Goal: Download file/media

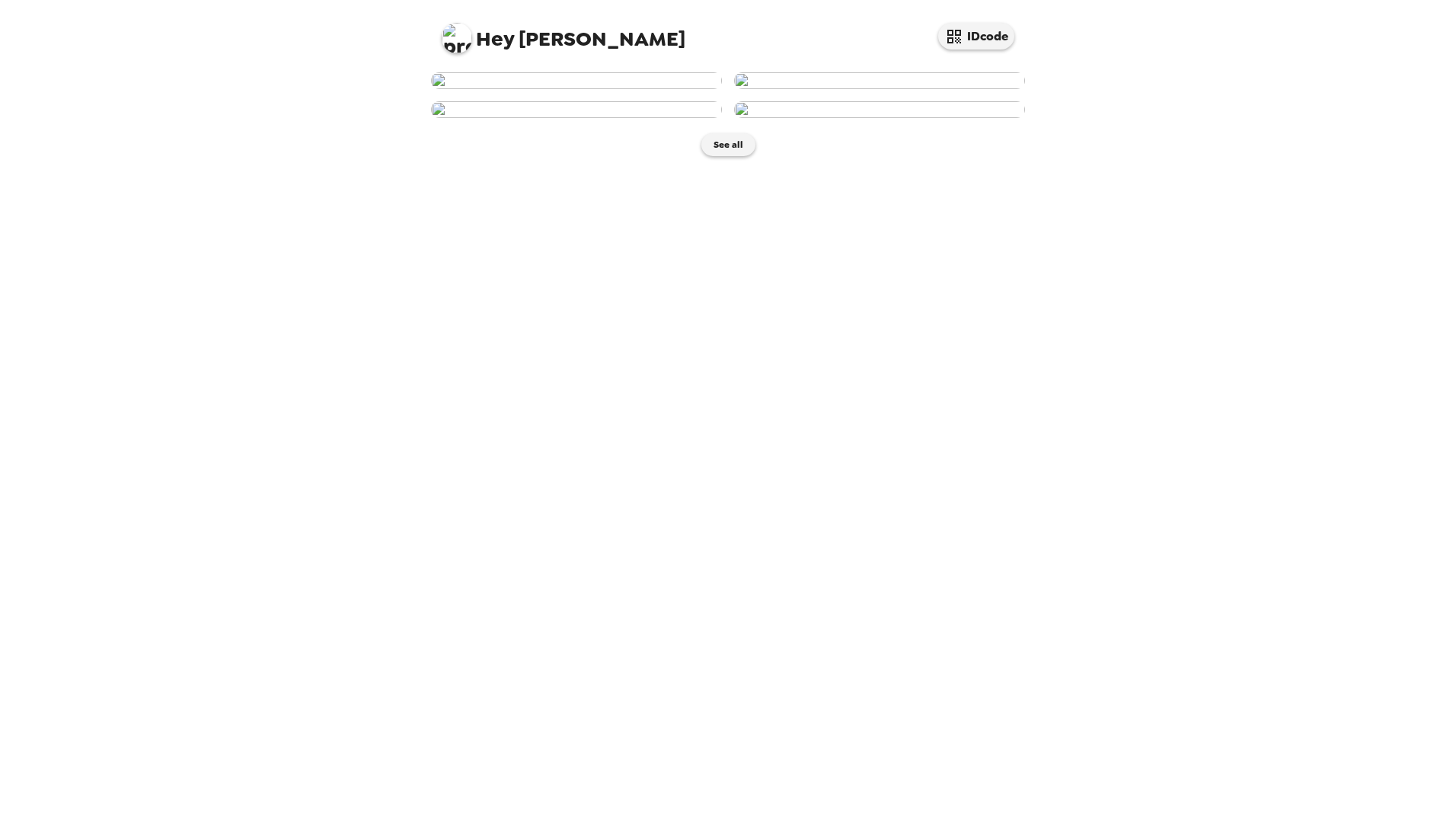
click at [612, 89] on img at bounding box center [577, 80] width 291 height 17
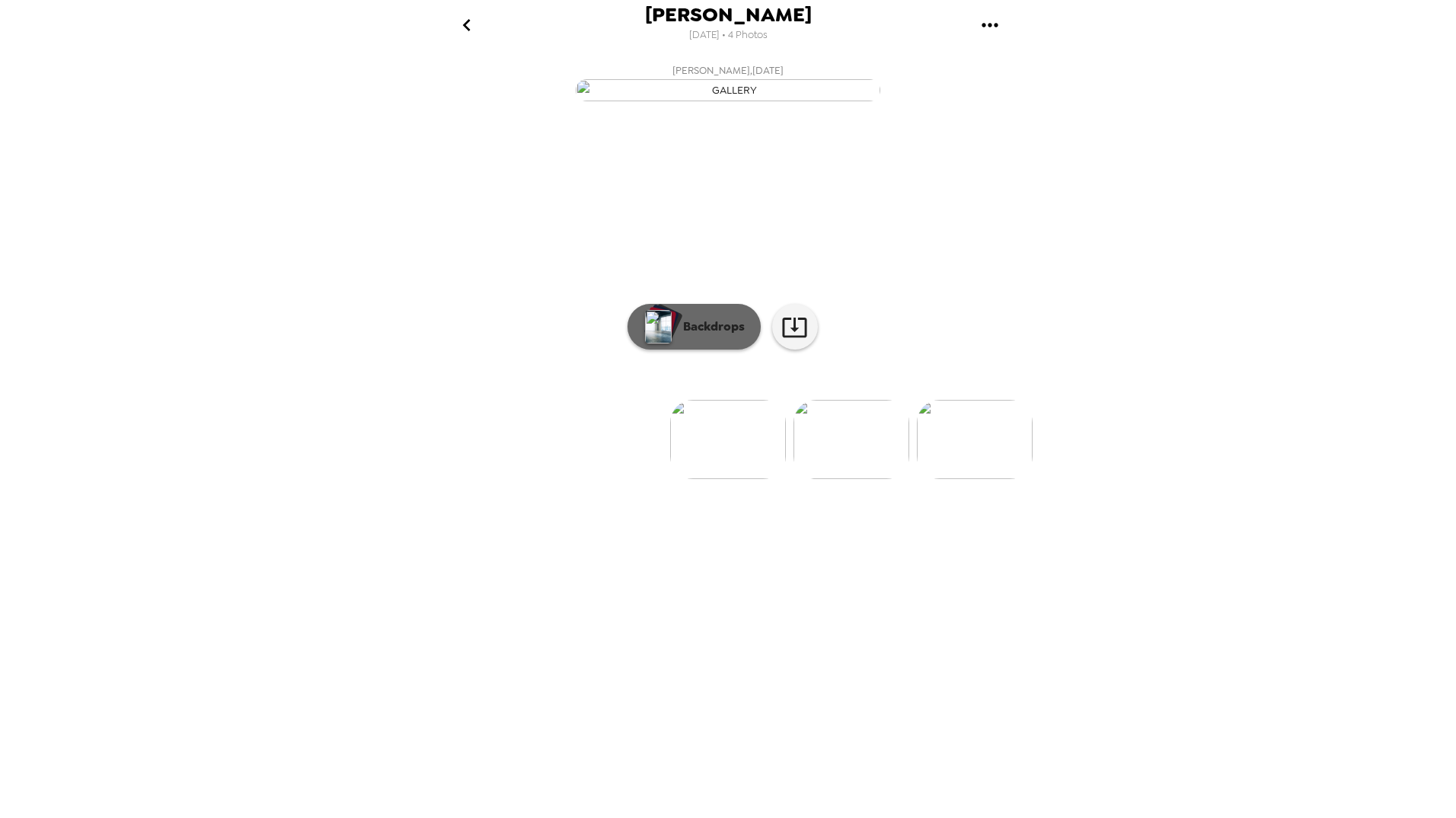
click at [683, 336] on p "Backdrops" at bounding box center [710, 327] width 70 height 18
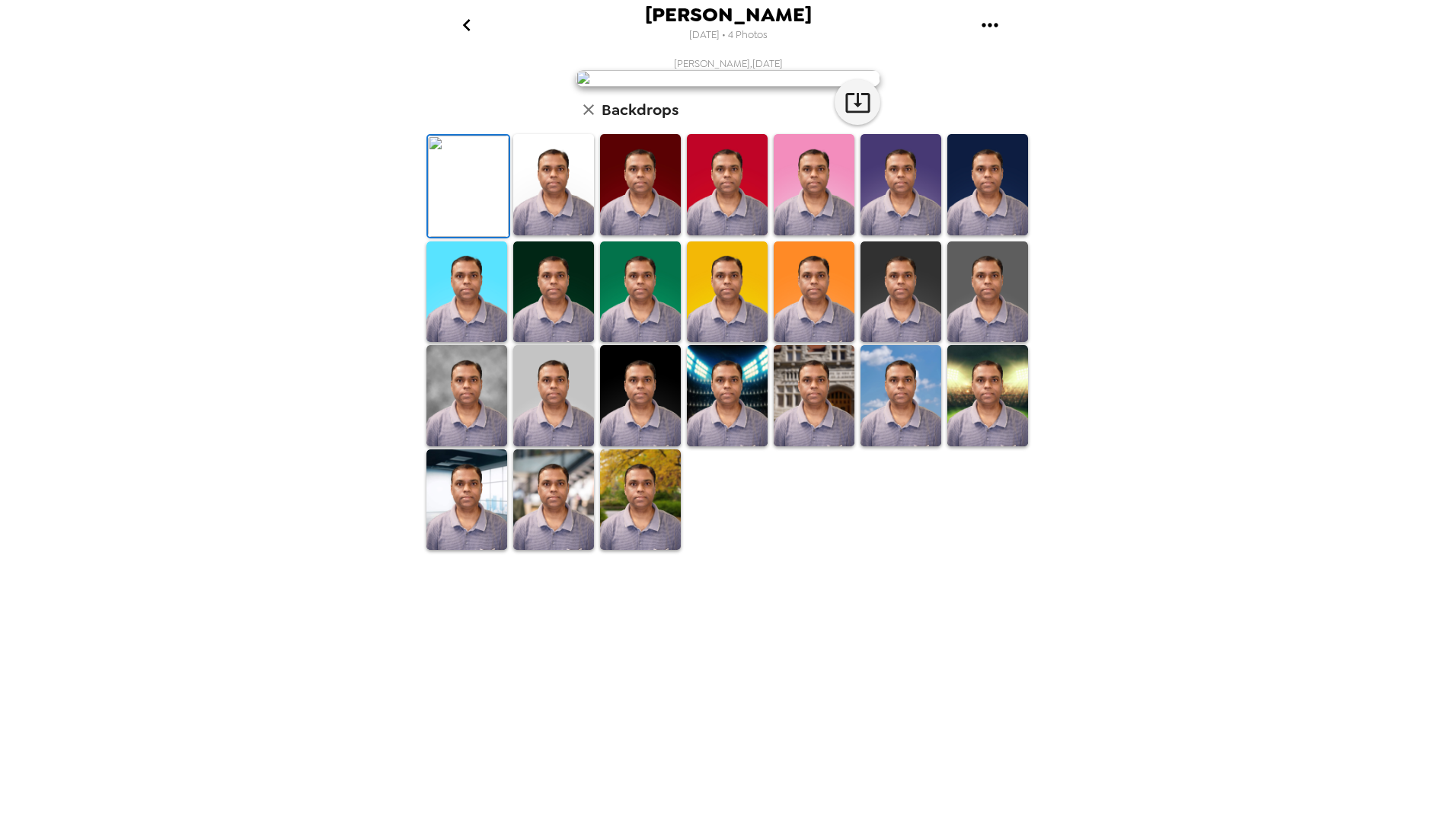
click at [559, 447] on img at bounding box center [554, 395] width 81 height 102
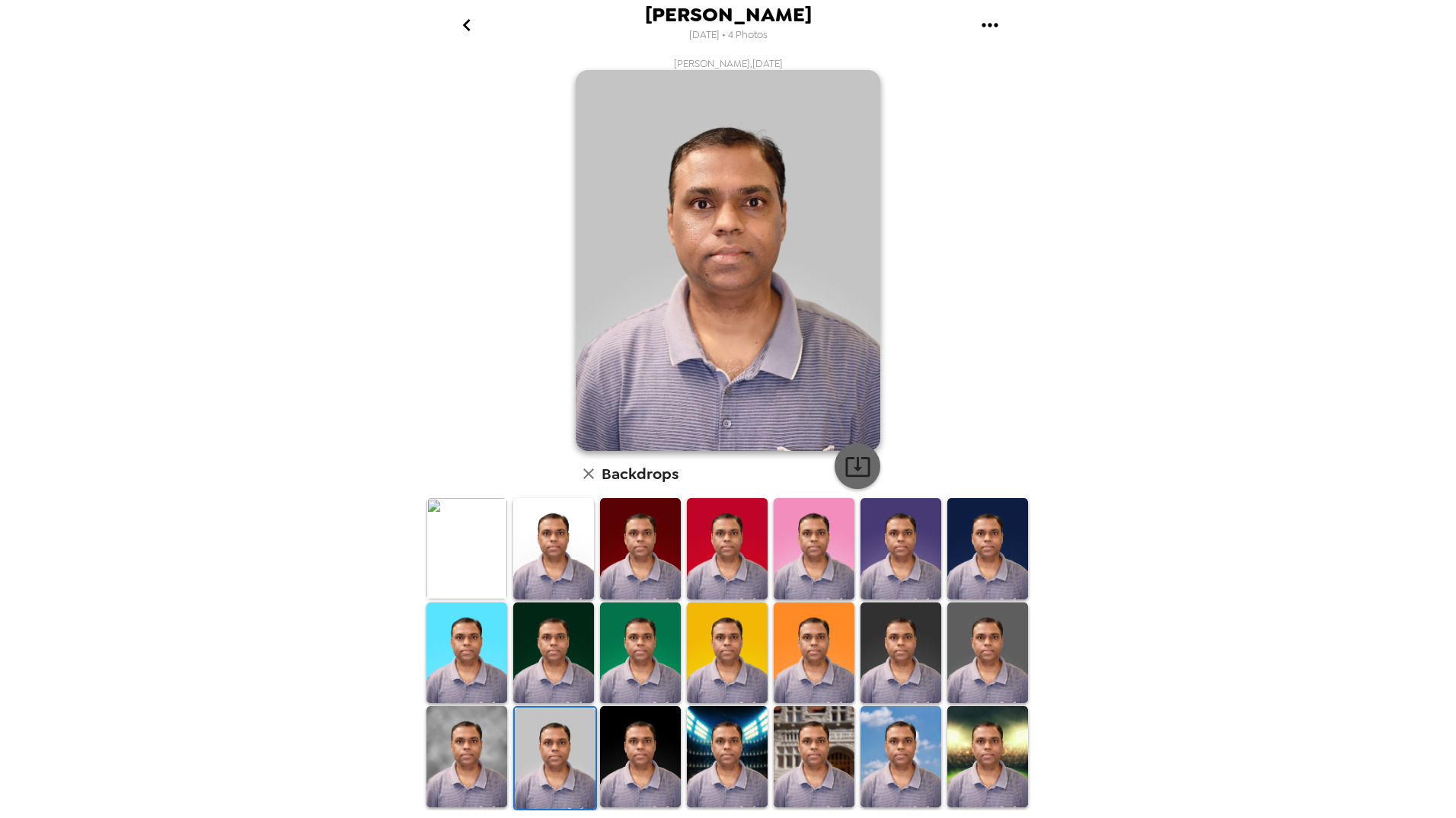
click at [854, 467] on icon "button" at bounding box center [858, 467] width 24 height 20
click at [640, 653] on img at bounding box center [640, 653] width 81 height 102
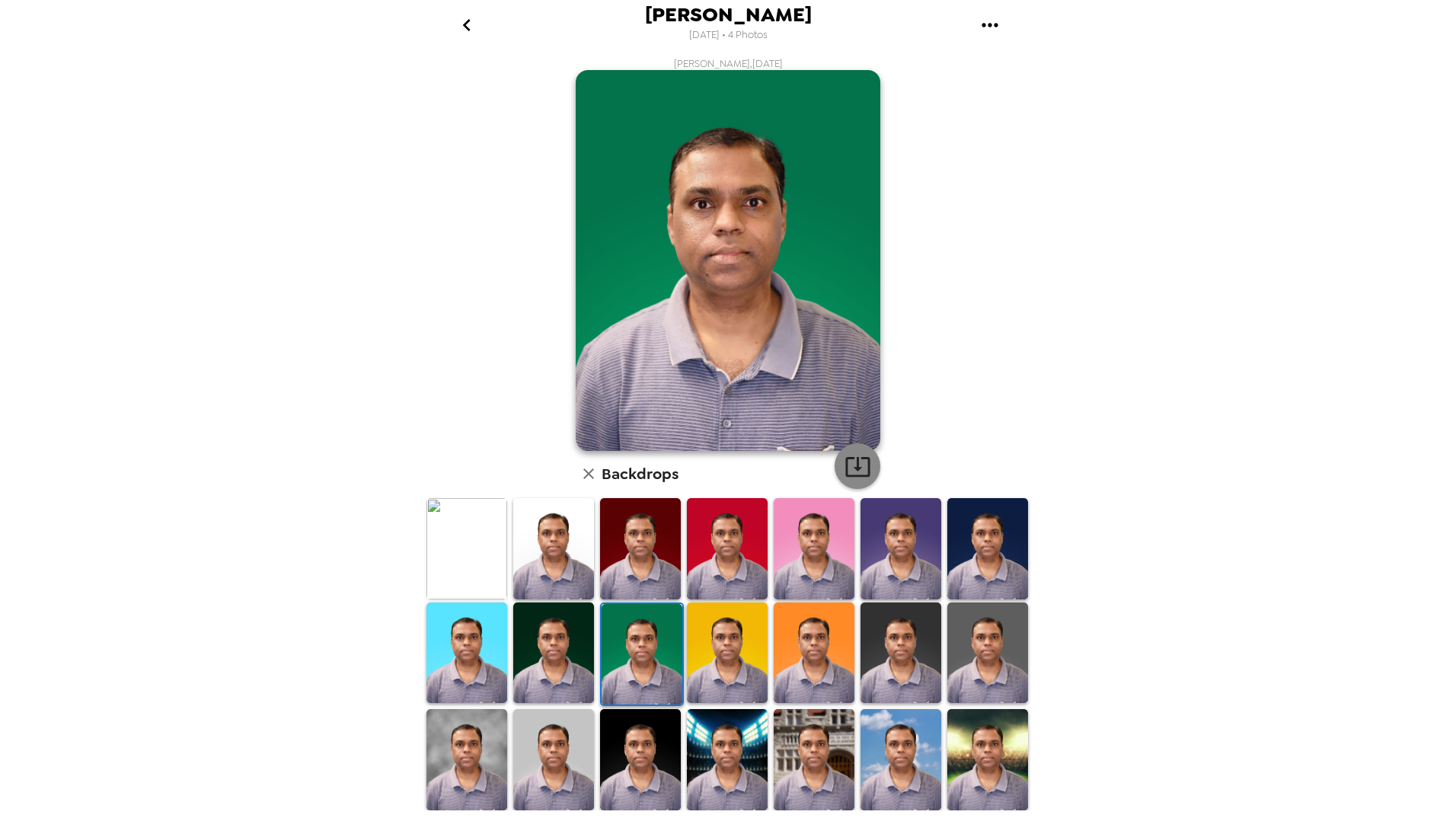
click at [854, 471] on icon "button" at bounding box center [858, 466] width 26 height 26
click at [889, 757] on img at bounding box center [901, 760] width 81 height 102
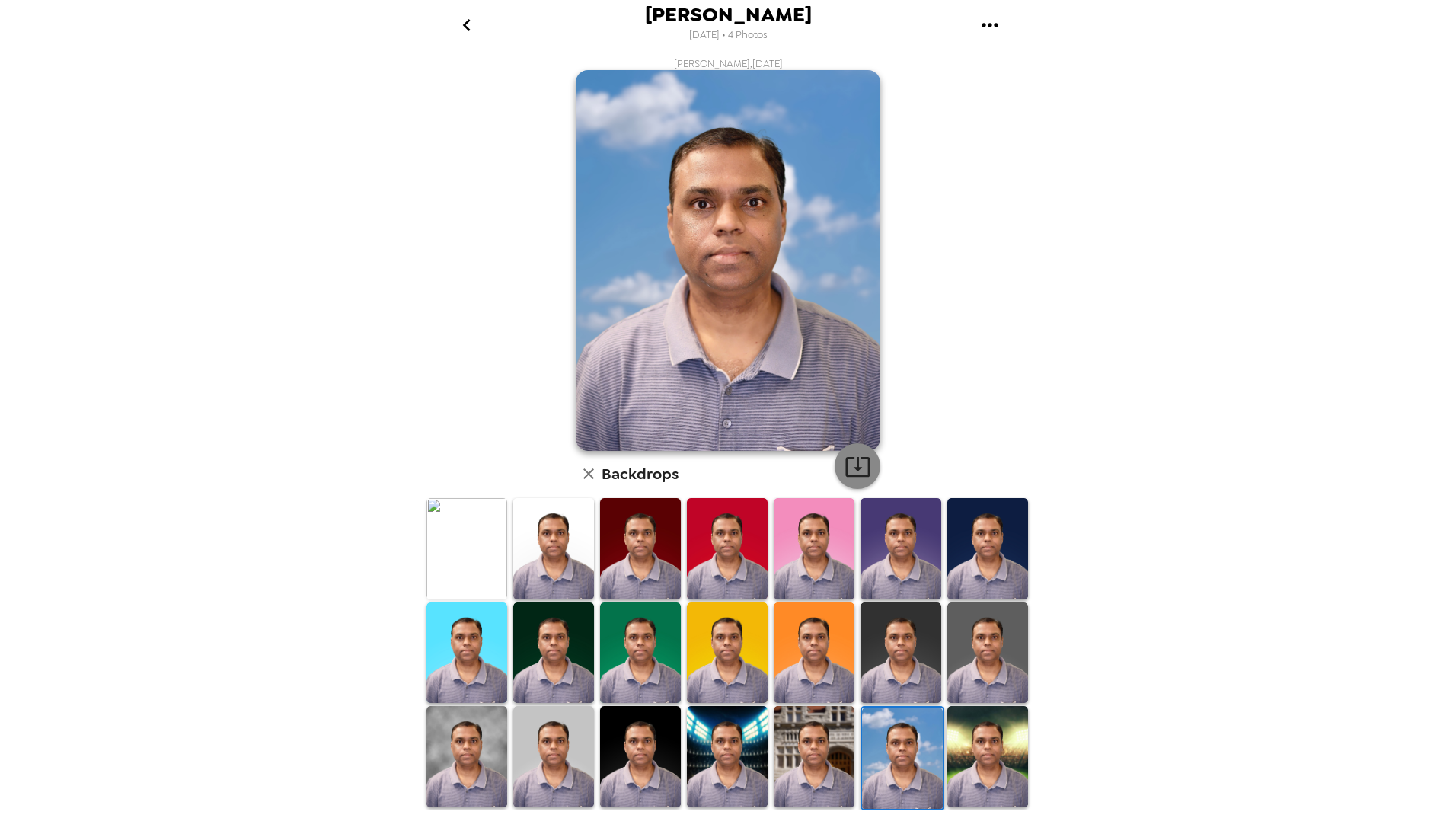
click at [854, 469] on icon "button" at bounding box center [858, 467] width 24 height 20
click at [882, 571] on img at bounding box center [901, 549] width 81 height 102
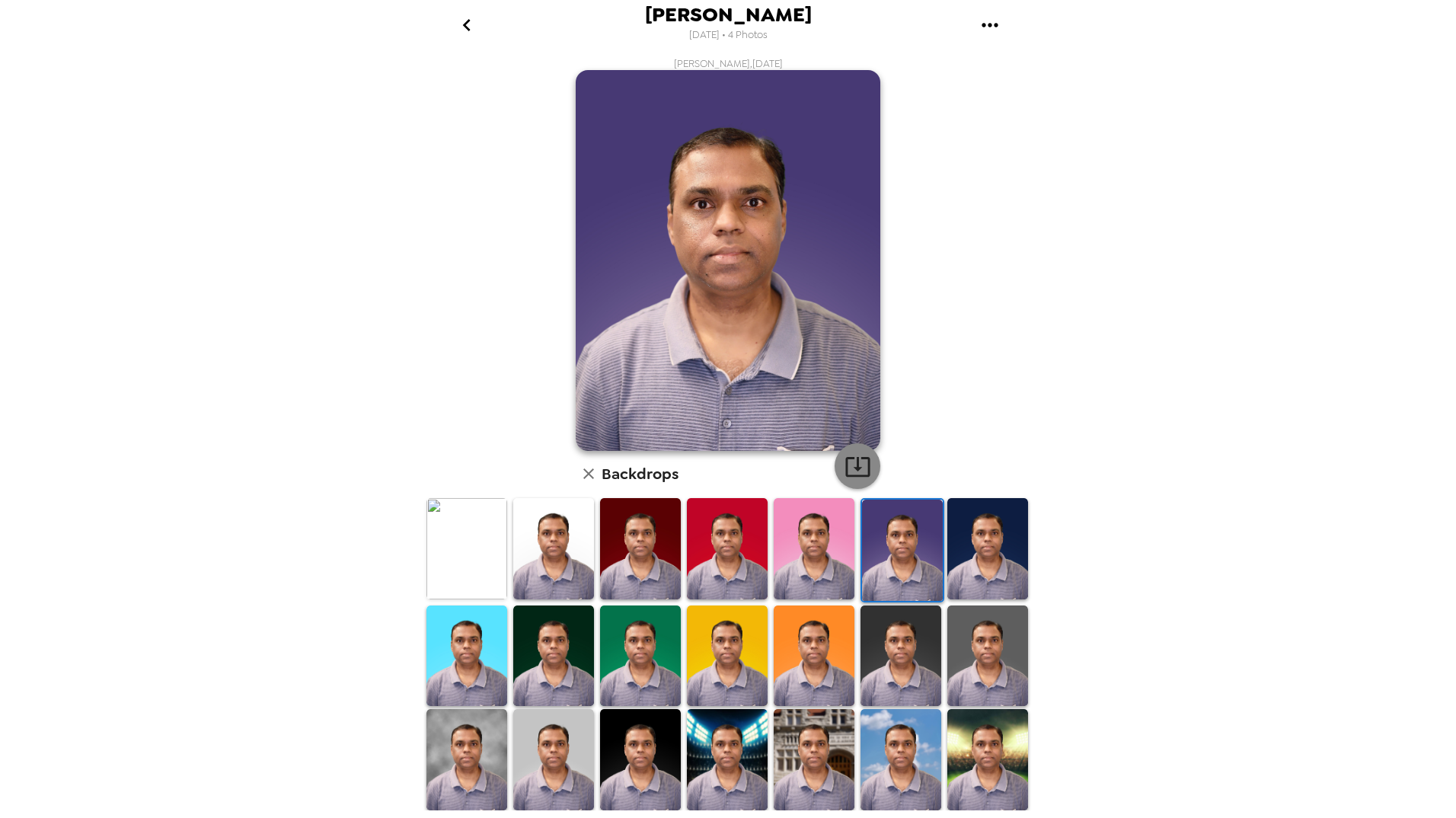
click at [850, 474] on icon "button" at bounding box center [858, 466] width 26 height 26
click at [470, 567] on img at bounding box center [466, 549] width 81 height 102
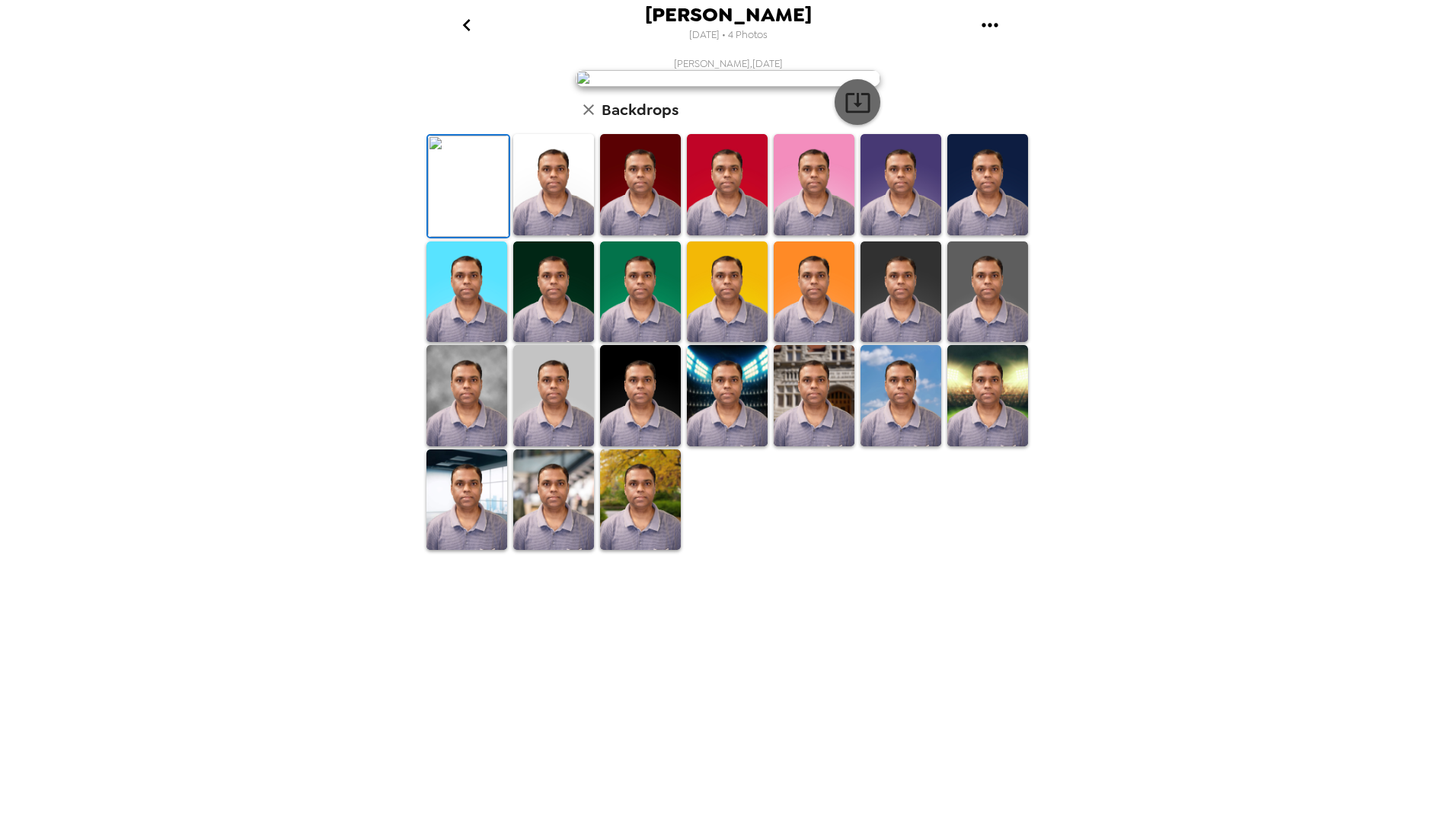
click at [849, 116] on icon "button" at bounding box center [858, 102] width 26 height 26
click at [987, 28] on icon "gallery menu" at bounding box center [990, 25] width 24 height 24
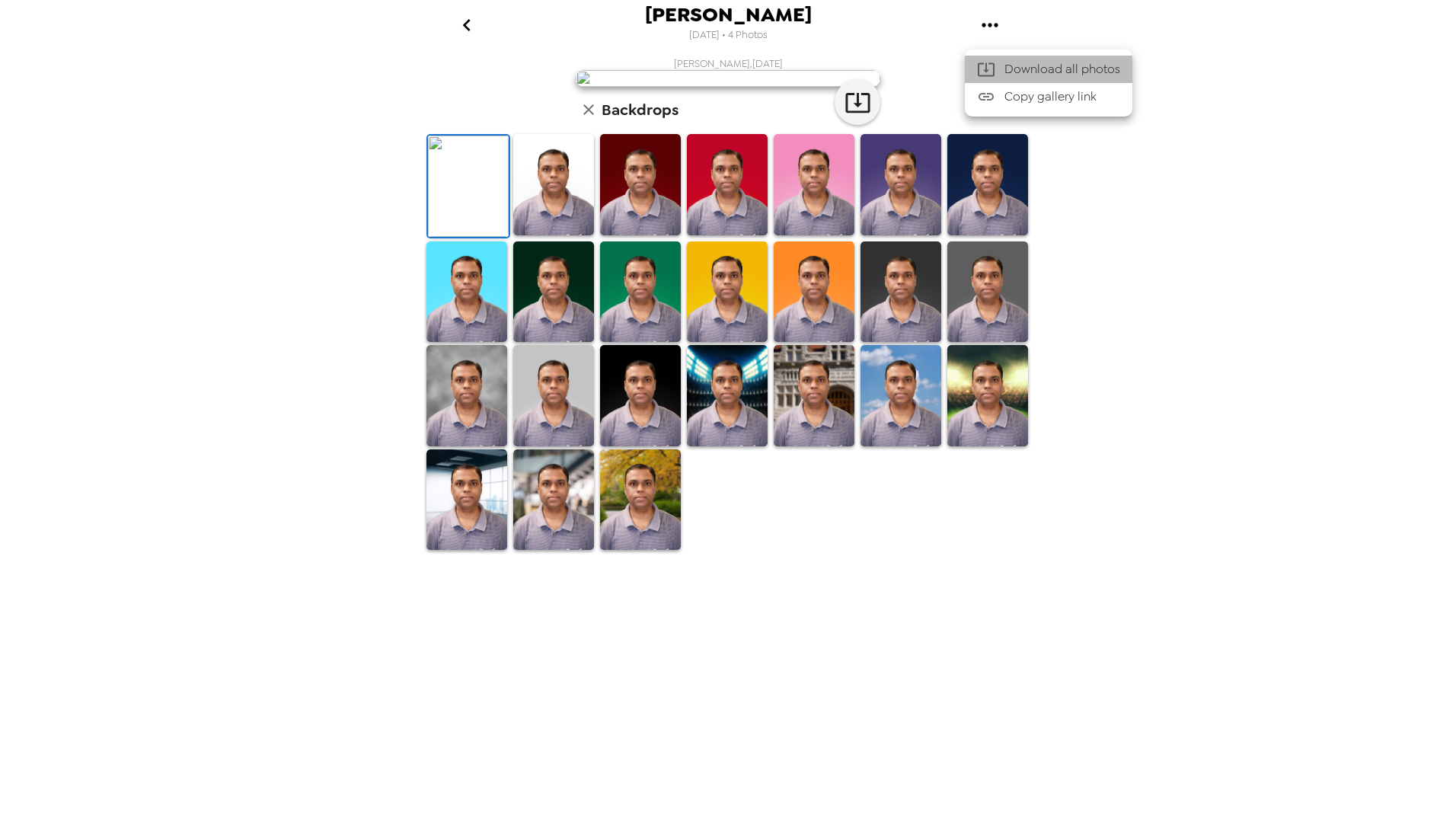
click at [1042, 70] on span "Download all photos" at bounding box center [1062, 69] width 116 height 18
click at [992, 22] on icon "gallery menu" at bounding box center [990, 25] width 24 height 24
click at [1134, 356] on div at bounding box center [728, 409] width 1456 height 818
